Goal: Task Accomplishment & Management: Use online tool/utility

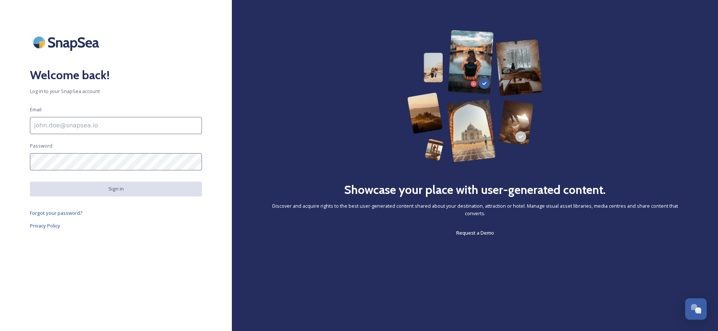
click at [66, 132] on input at bounding box center [116, 125] width 172 height 17
type input "[EMAIL_ADDRESS][DOMAIN_NAME]"
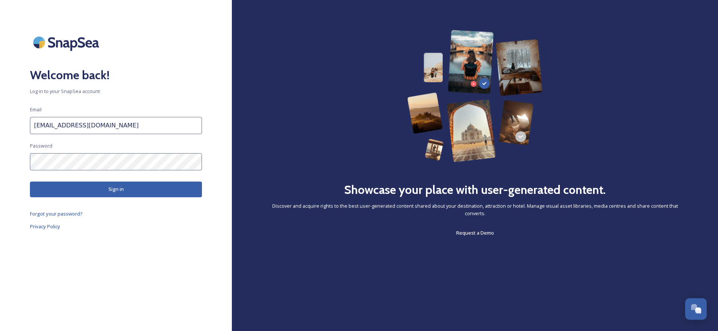
click at [115, 191] on button "Sign in" at bounding box center [116, 189] width 172 height 15
